Goal: Obtain resource: Download file/media

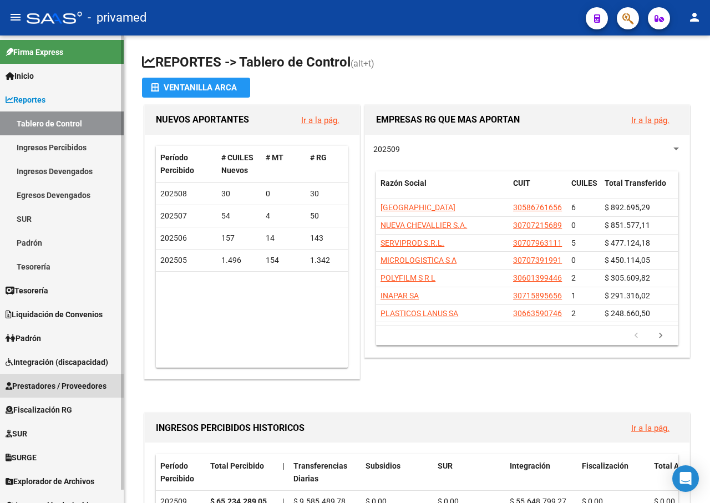
click at [82, 385] on span "Prestadores / Proveedores" at bounding box center [56, 386] width 101 height 12
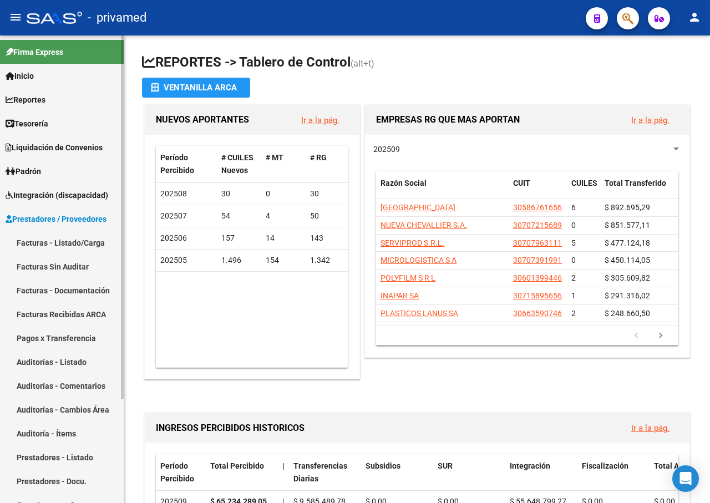
scroll to position [111, 0]
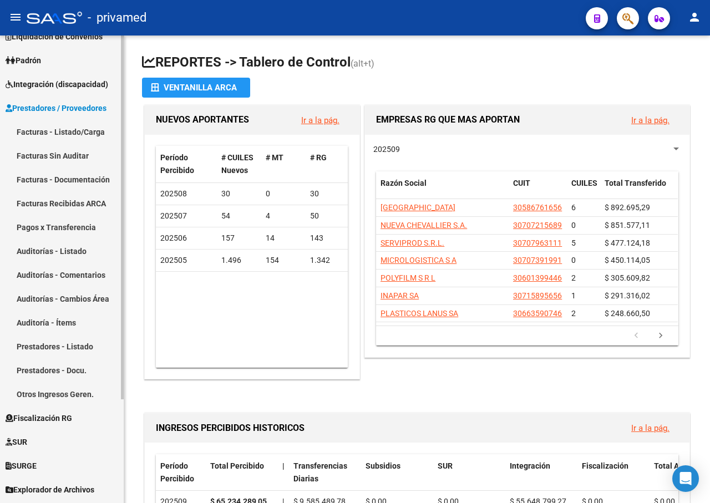
click at [78, 127] on link "Facturas - Listado/Carga" at bounding box center [62, 132] width 124 height 24
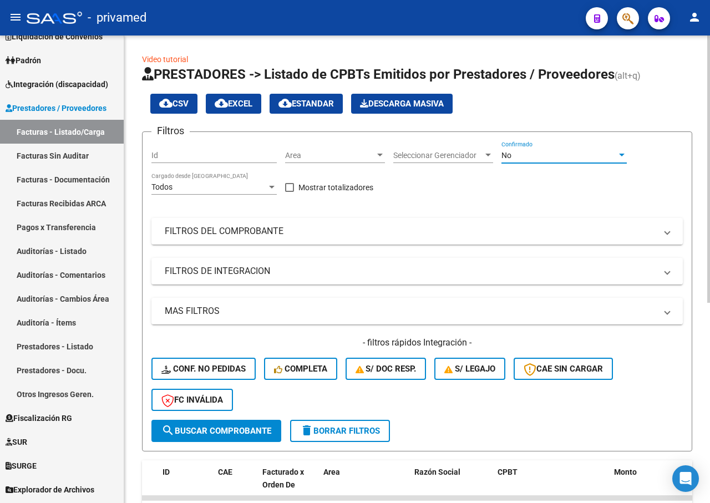
click at [605, 151] on div "No" at bounding box center [559, 155] width 115 height 9
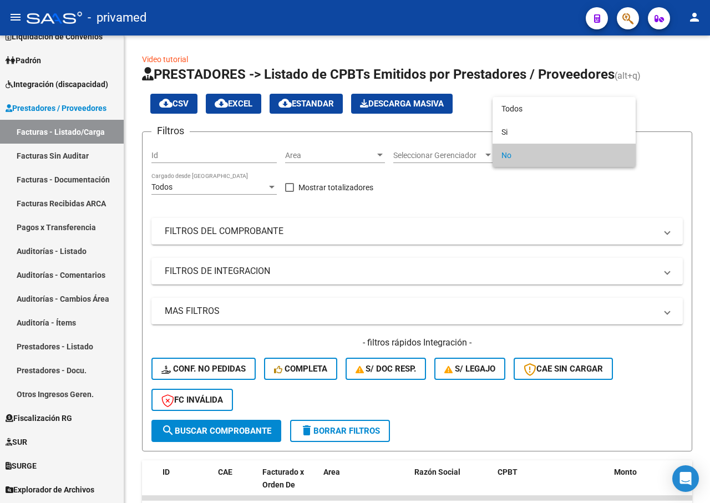
click at [531, 155] on span "No" at bounding box center [564, 155] width 125 height 23
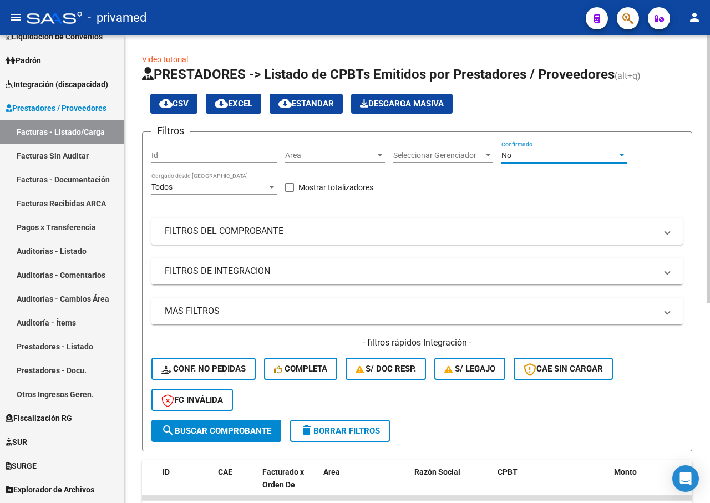
click at [547, 157] on div "No" at bounding box center [559, 155] width 115 height 9
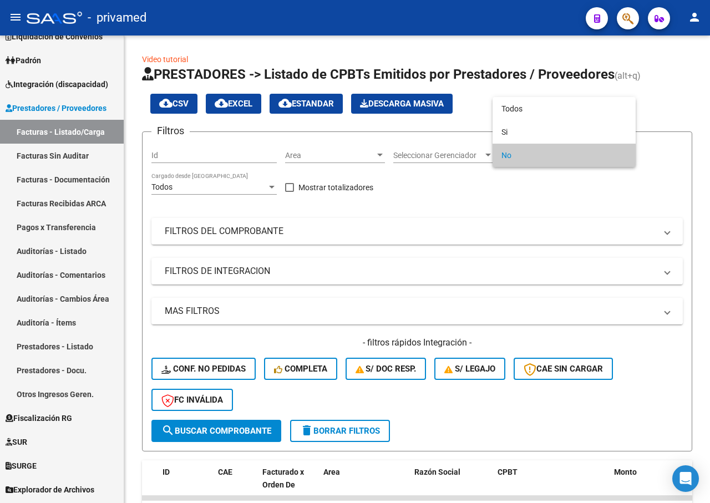
click at [268, 238] on div at bounding box center [355, 251] width 710 height 503
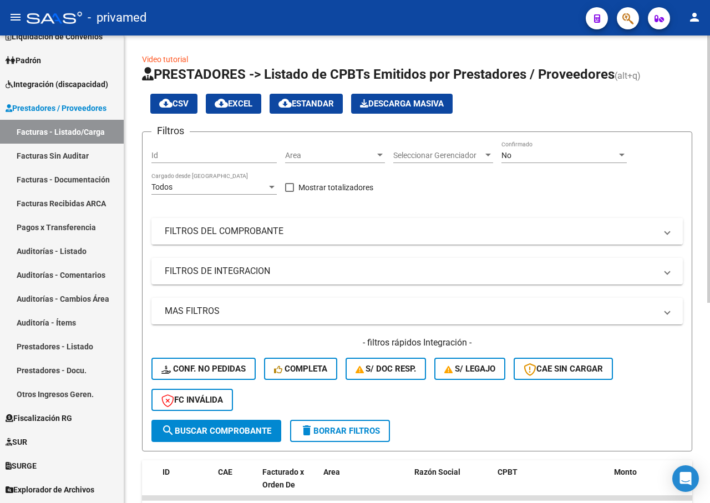
click at [279, 231] on mat-panel-title "FILTROS DEL COMPROBANTE" at bounding box center [411, 231] width 492 height 12
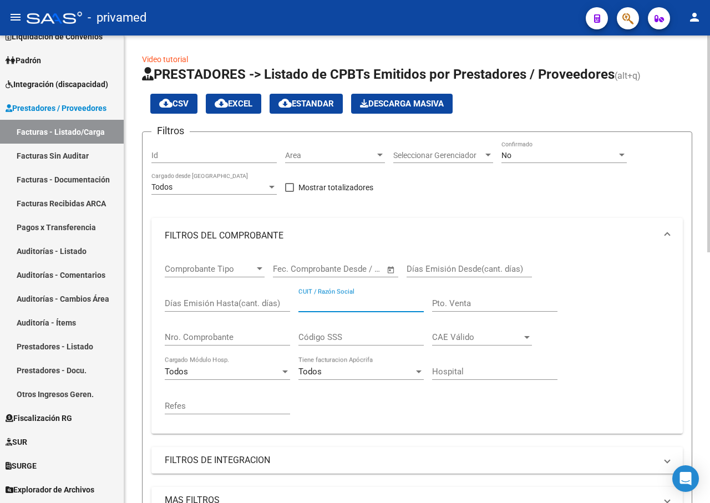
click at [330, 304] on input "CUIT / Razón Social" at bounding box center [361, 304] width 125 height 10
drag, startPoint x: 325, startPoint y: 300, endPoint x: 319, endPoint y: 301, distance: 5.7
click at [324, 300] on input "SER VFELIZ" at bounding box center [361, 304] width 125 height 10
click at [319, 301] on input "SER VFELIZ" at bounding box center [361, 304] width 125 height 10
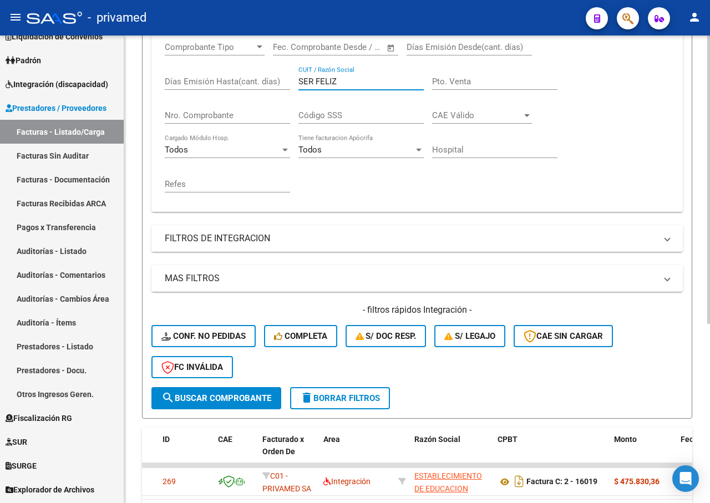
click at [205, 397] on span "search Buscar Comprobante" at bounding box center [217, 399] width 110 height 10
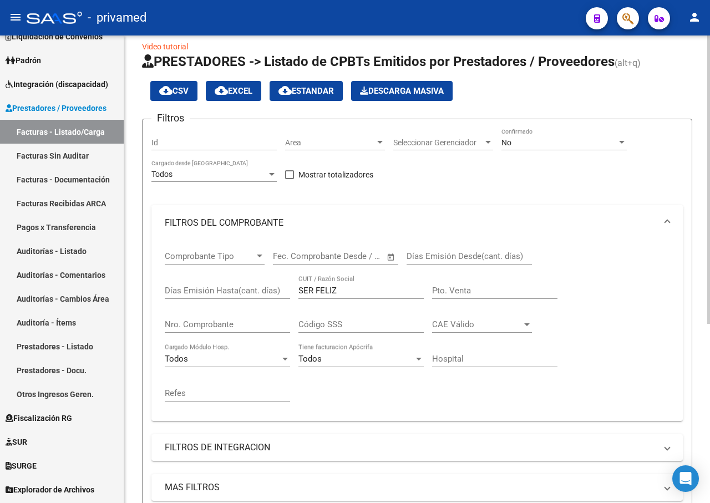
scroll to position [0, 0]
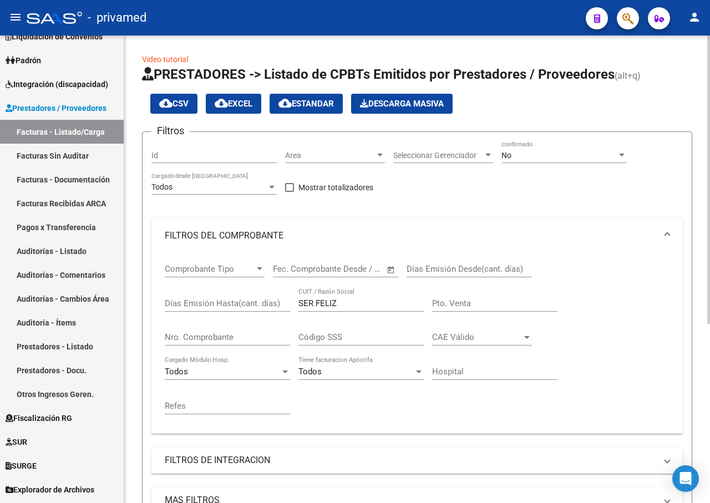
click at [616, 152] on div "No" at bounding box center [564, 155] width 125 height 9
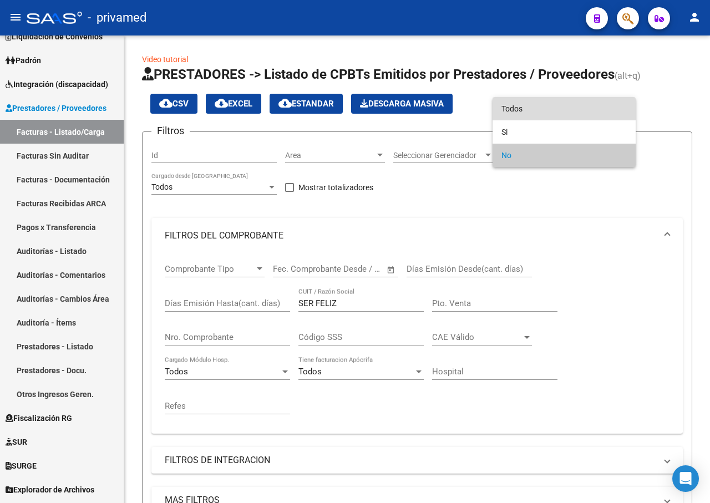
click at [516, 110] on span "Todos" at bounding box center [564, 108] width 125 height 23
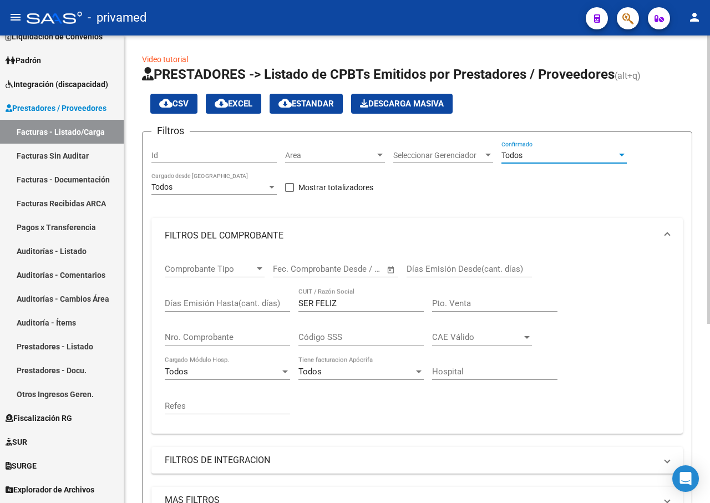
scroll to position [290, 0]
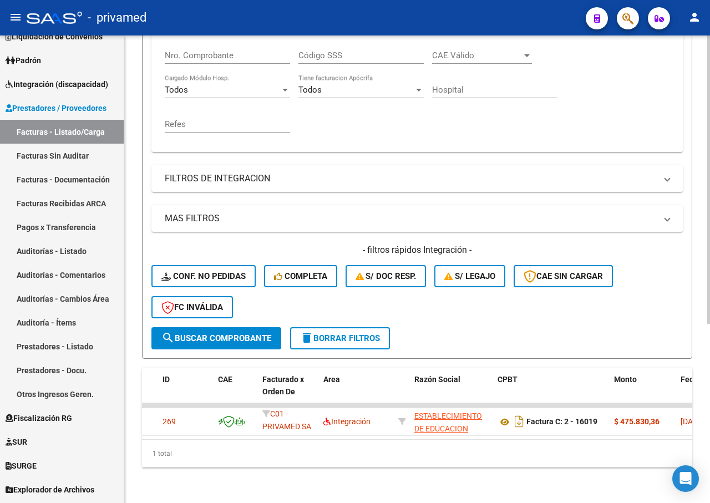
click at [235, 334] on span "search Buscar Comprobante" at bounding box center [217, 339] width 110 height 10
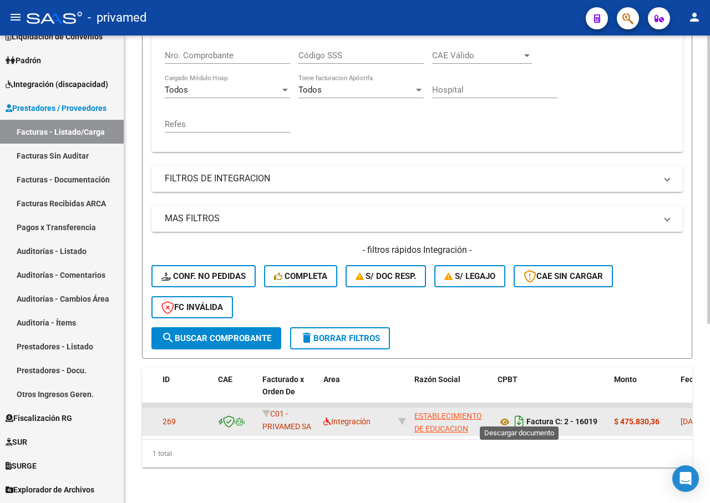
click at [518, 415] on icon "Descargar documento" at bounding box center [519, 422] width 14 height 18
click at [616, 64] on div "Comprobante Tipo Comprobante Tipo Fecha inicio – Fecha fin Fec. Comprobante Des…" at bounding box center [417, 57] width 505 height 171
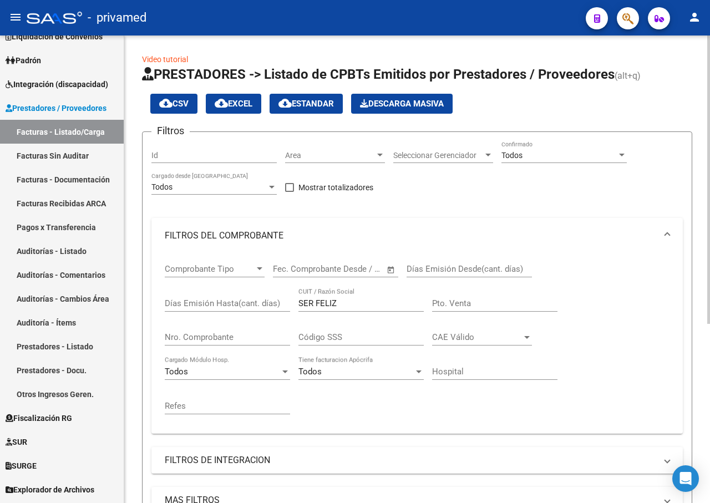
scroll to position [167, 0]
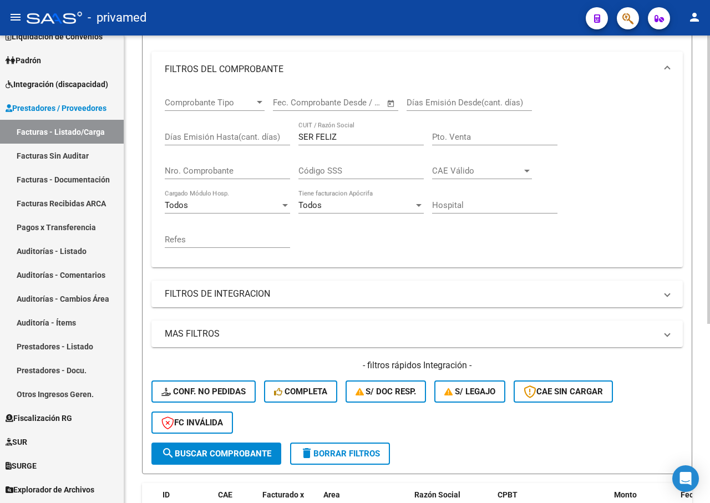
drag, startPoint x: 346, startPoint y: 130, endPoint x: 292, endPoint y: 139, distance: 55.1
click at [292, 139] on div "Comprobante Tipo Comprobante Tipo Fecha inicio – Fecha fin Fec. Comprobante Des…" at bounding box center [417, 172] width 505 height 171
click at [341, 136] on input "SER FELIZ" at bounding box center [361, 137] width 125 height 10
type input "S"
click at [217, 450] on span "search Buscar Comprobante" at bounding box center [217, 454] width 110 height 10
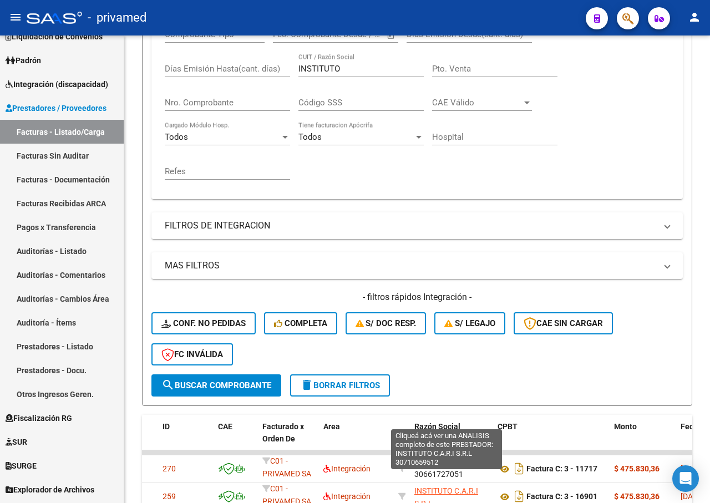
scroll to position [401, 0]
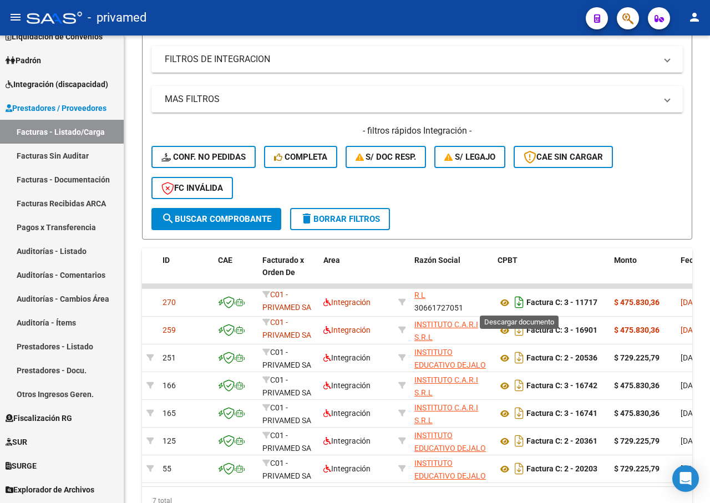
click at [519, 305] on icon "Descargar documento" at bounding box center [519, 303] width 14 height 18
click at [627, 92] on mat-expansion-panel-header "MAS FILTROS" at bounding box center [418, 99] width 532 height 27
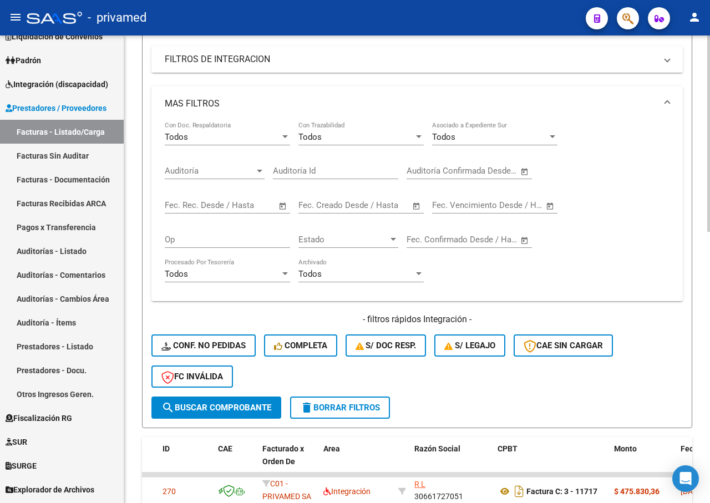
click at [297, 307] on div "MAS FILTROS Todos Con Doc. Respaldatoria Todos Con Trazabilidad Todos Asociado …" at bounding box center [418, 241] width 532 height 311
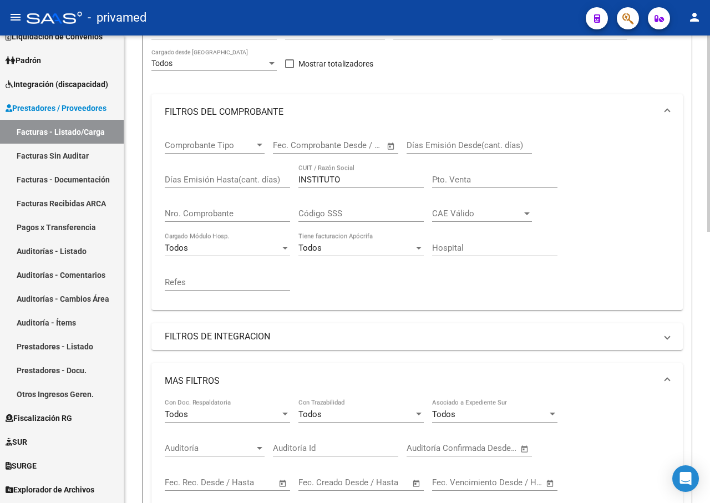
scroll to position [68, 0]
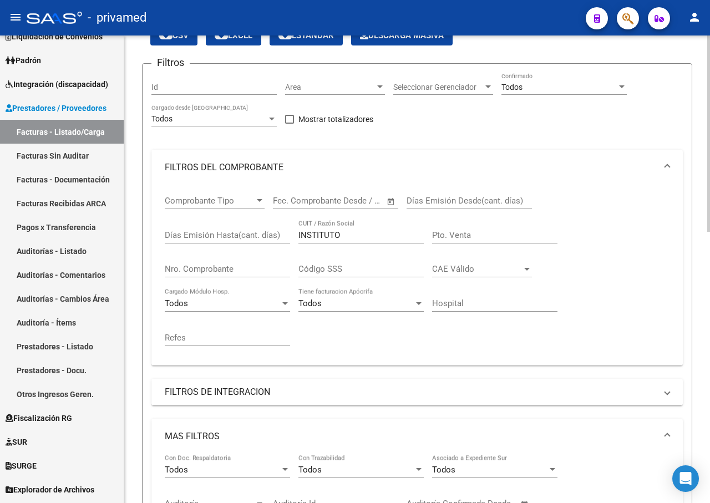
click at [359, 235] on input "INSTITUTO" at bounding box center [361, 235] width 125 height 10
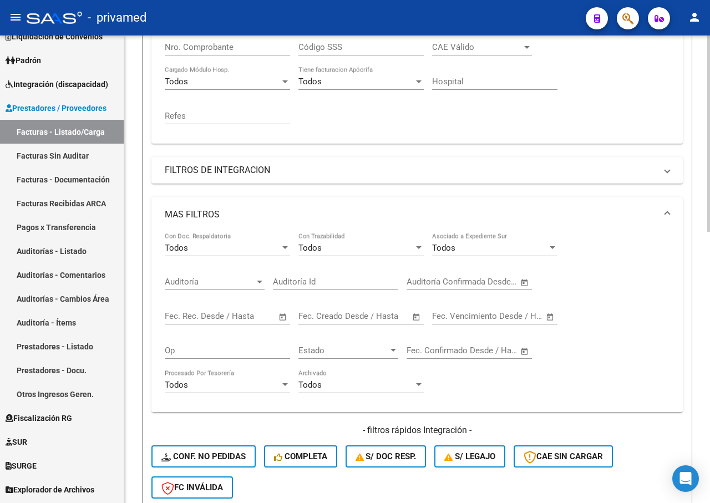
scroll to position [512, 0]
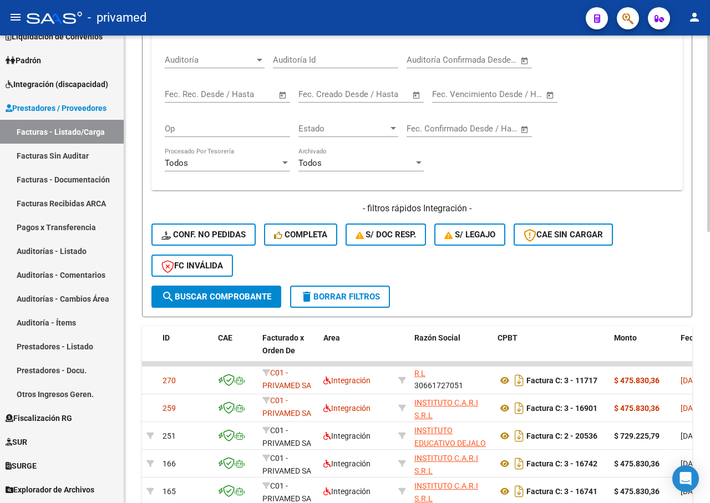
type input "INSTITUTO JHAITI"
click at [221, 296] on span "search Buscar Comprobante" at bounding box center [217, 297] width 110 height 10
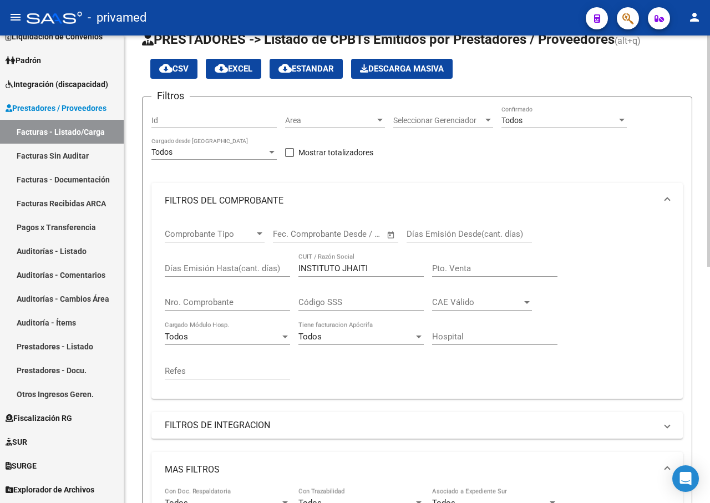
scroll to position [0, 0]
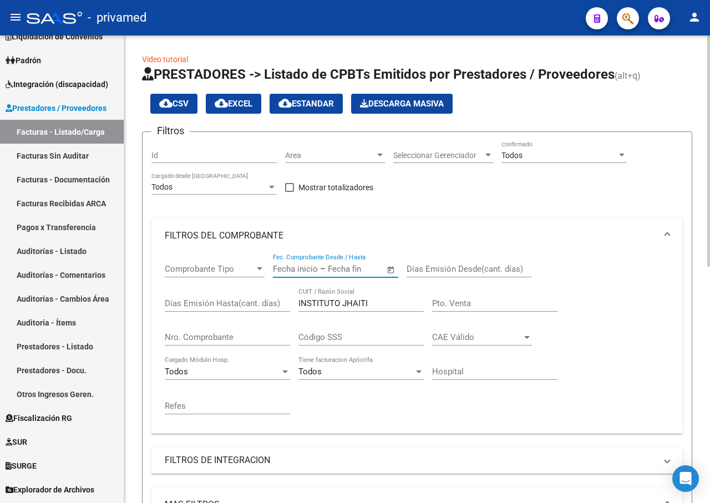
click at [314, 271] on input "text" at bounding box center [295, 269] width 45 height 10
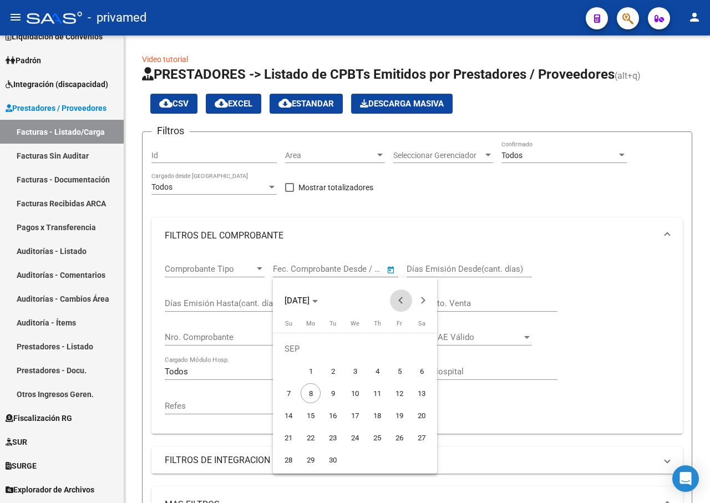
click at [400, 299] on button "Previous month" at bounding box center [401, 301] width 22 height 22
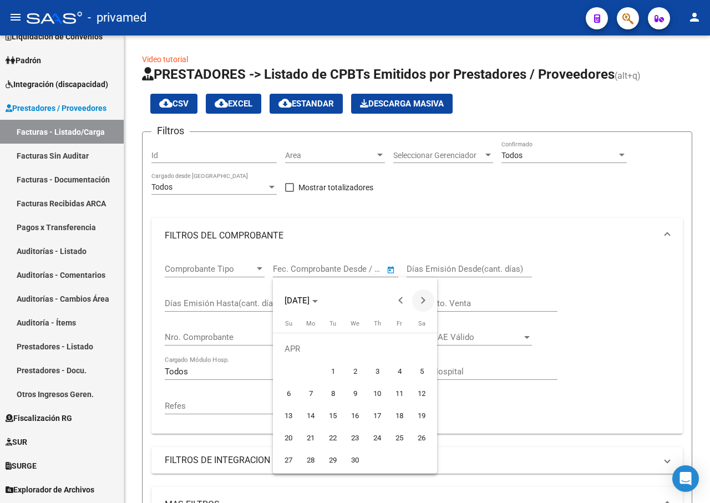
click at [425, 302] on span "Next month" at bounding box center [423, 301] width 22 height 22
click at [380, 349] on span "1" at bounding box center [377, 349] width 20 height 20
type input "[DATE]"
click at [507, 268] on div at bounding box center [355, 251] width 710 height 503
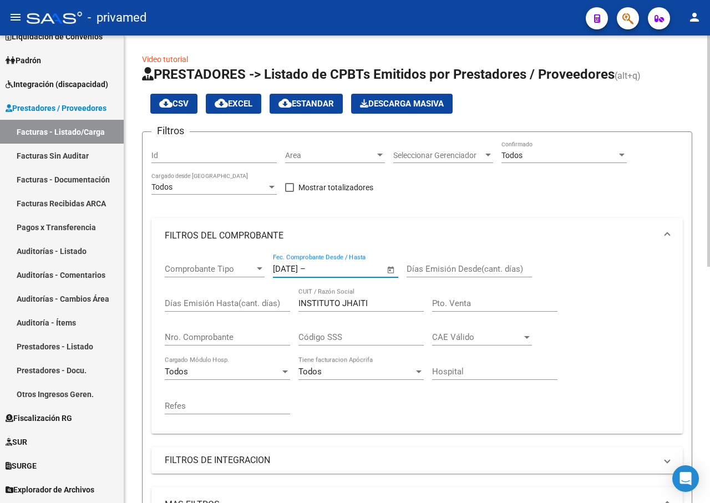
click at [426, 271] on input "Días Emisión Desde(cant. días)" at bounding box center [469, 269] width 125 height 10
click at [472, 266] on input "Días Emisión Desde(cant. días)" at bounding box center [469, 269] width 125 height 10
click at [407, 274] on input "Días Emisión Desde(cant. días)" at bounding box center [469, 269] width 125 height 10
click at [432, 260] on div "Días Emisión Desde(cant. días)" at bounding box center [469, 266] width 125 height 24
click at [355, 271] on input "text" at bounding box center [335, 269] width 54 height 10
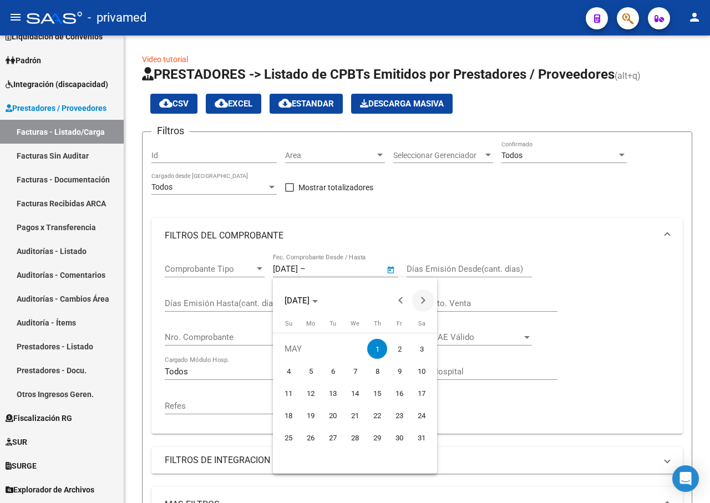
click at [424, 298] on span "Next month" at bounding box center [423, 301] width 22 height 22
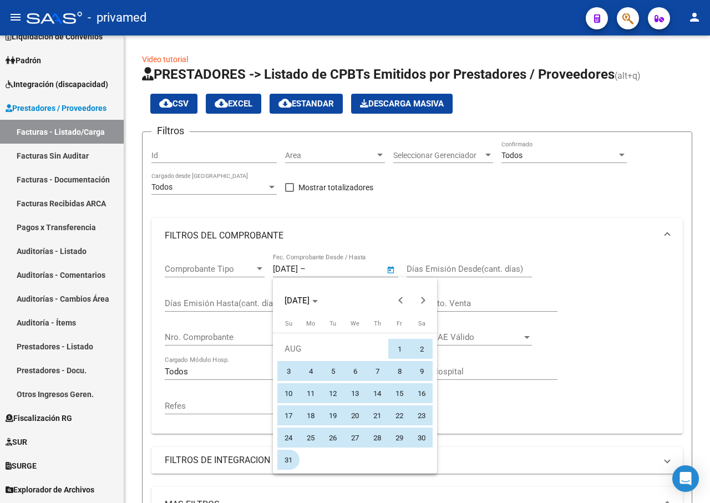
click at [289, 459] on span "31" at bounding box center [289, 460] width 20 height 20
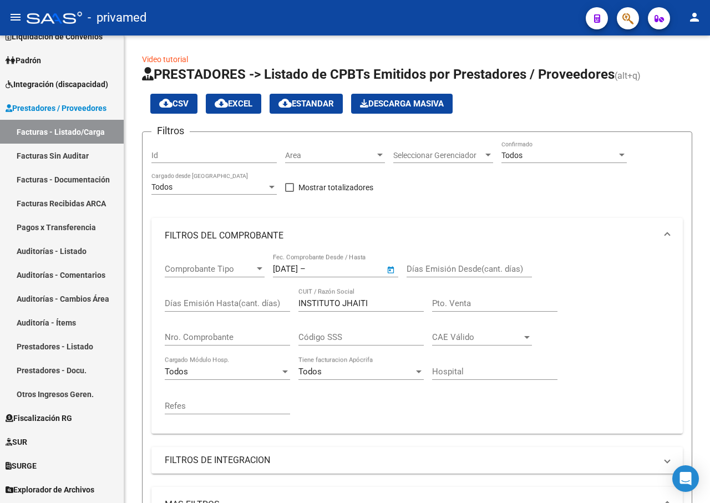
type input "[DATE]"
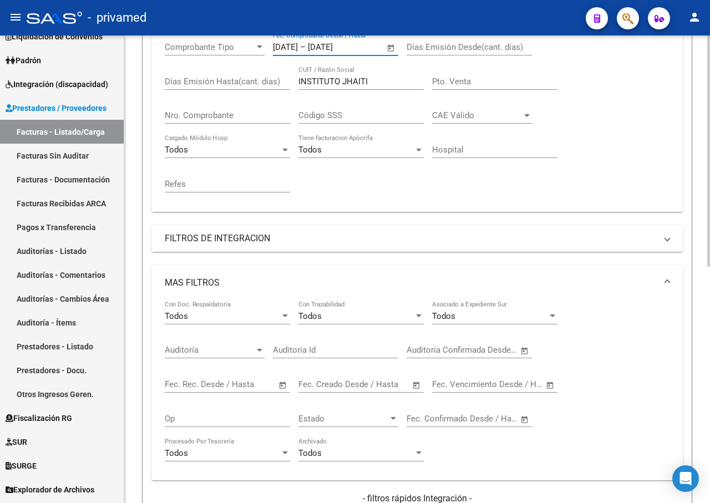
scroll to position [444, 0]
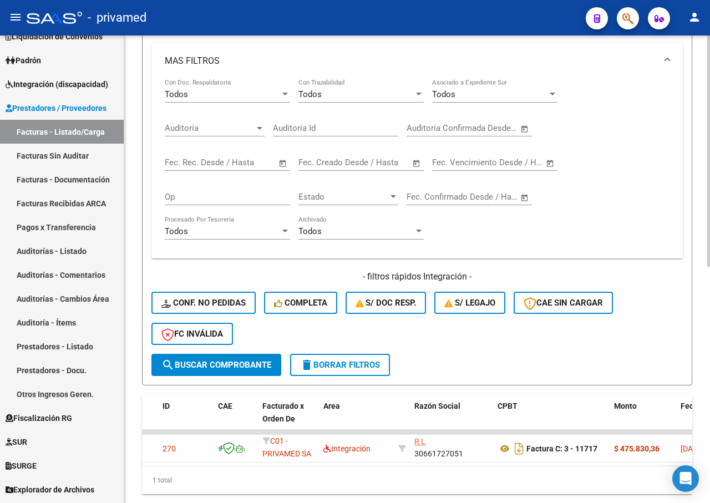
click at [203, 365] on span "search Buscar Comprobante" at bounding box center [217, 365] width 110 height 10
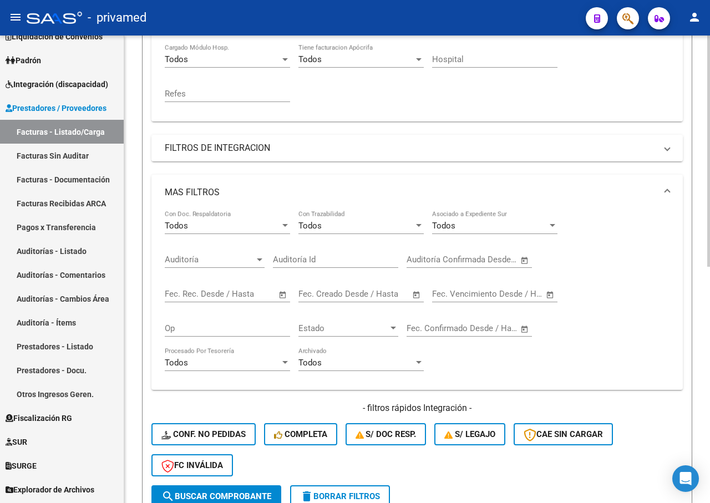
scroll to position [479, 0]
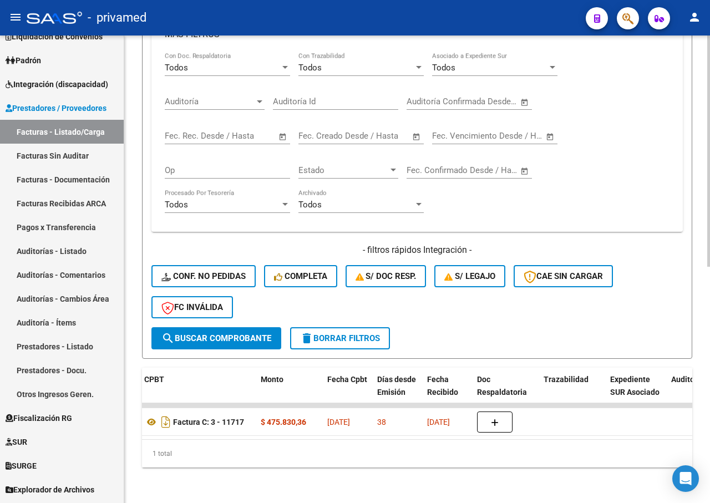
click at [253, 334] on span "search Buscar Comprobante" at bounding box center [217, 339] width 110 height 10
